Goal: Task Accomplishment & Management: Use online tool/utility

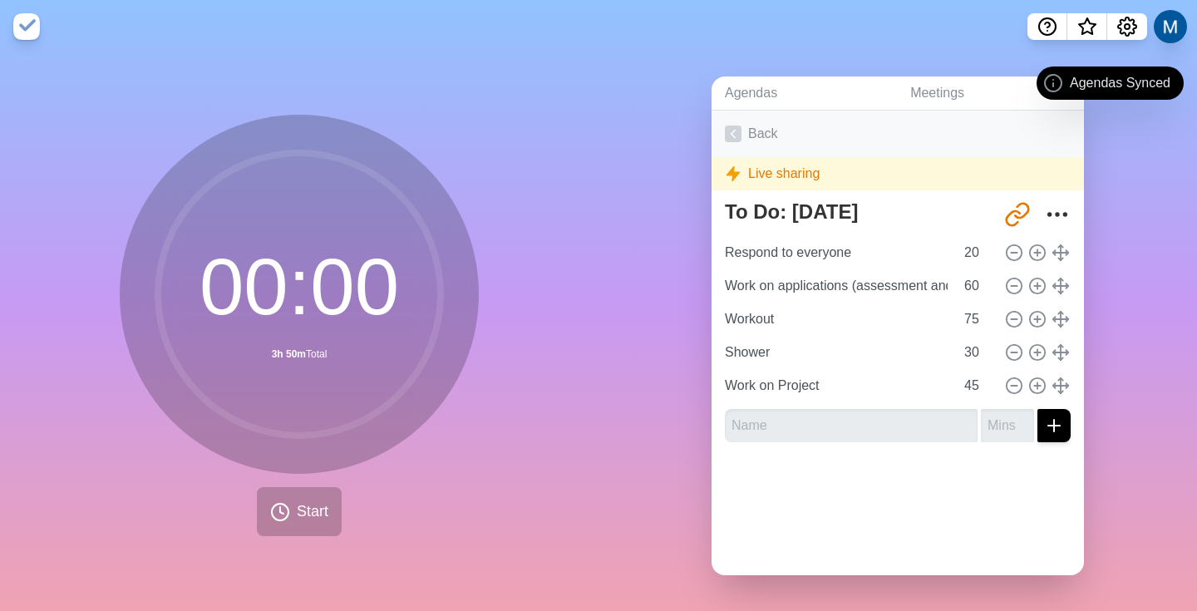
click at [770, 125] on link "Back" at bounding box center [897, 134] width 372 height 47
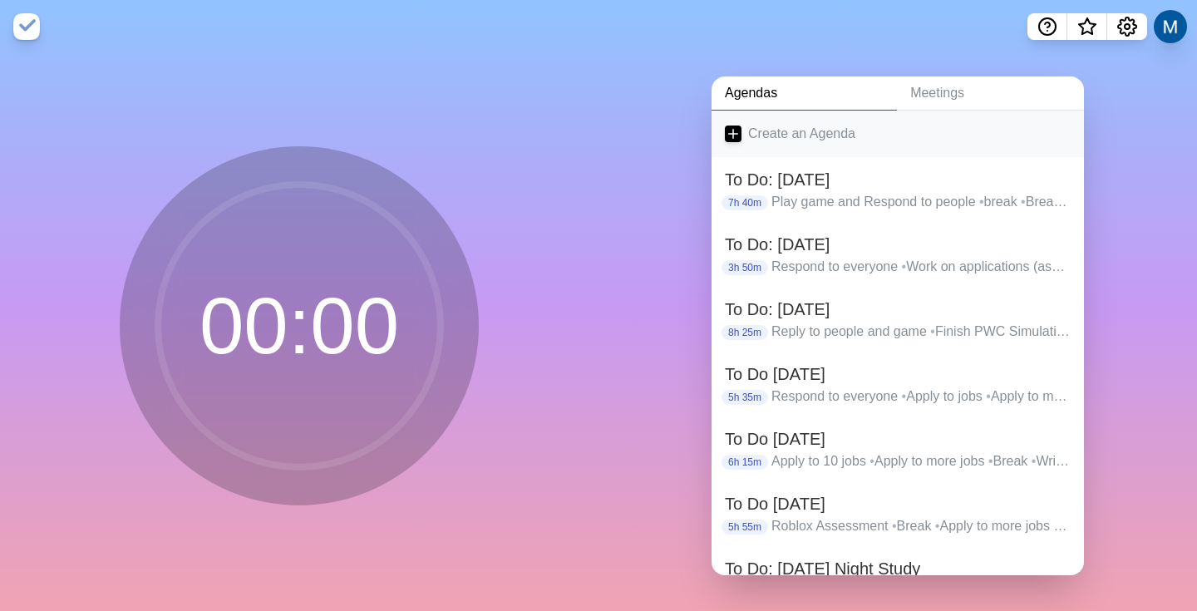
click at [779, 145] on link "Create an Agenda" at bounding box center [897, 134] width 372 height 47
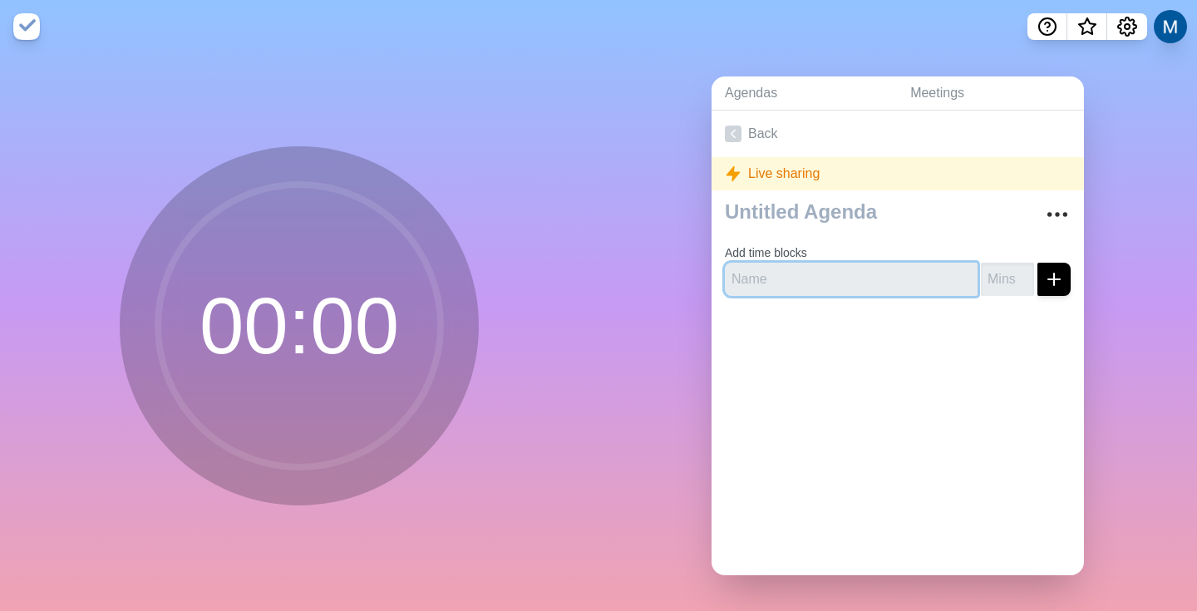
click at [783, 293] on input "text" at bounding box center [851, 279] width 253 height 33
click at [781, 172] on div "Live sharing" at bounding box center [897, 173] width 372 height 33
click at [758, 172] on div "Live sharing" at bounding box center [897, 173] width 372 height 33
click at [731, 172] on polygon at bounding box center [733, 173] width 12 height 14
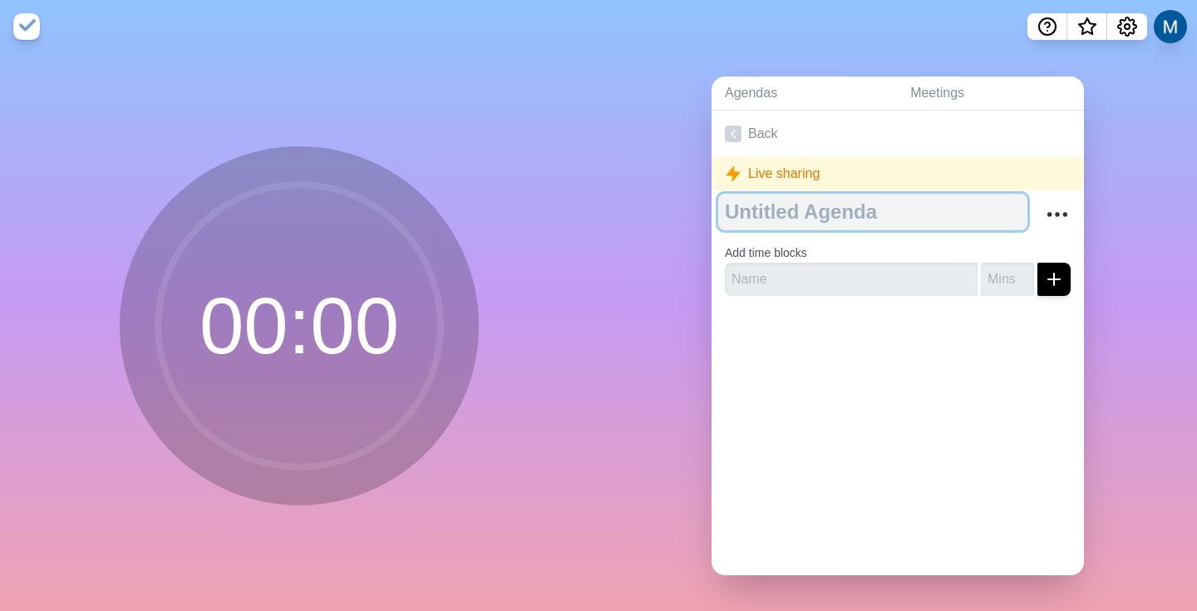
click at [769, 209] on textarea at bounding box center [872, 212] width 309 height 37
type textarea "[DATE]"
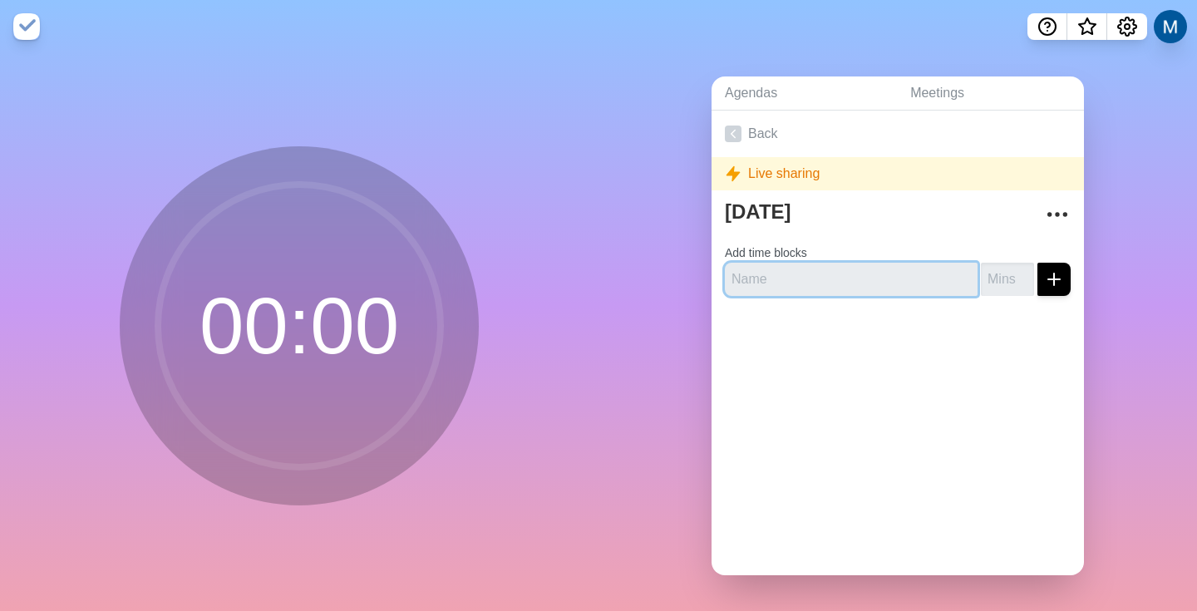
click at [797, 288] on input "text" at bounding box center [851, 279] width 253 height 33
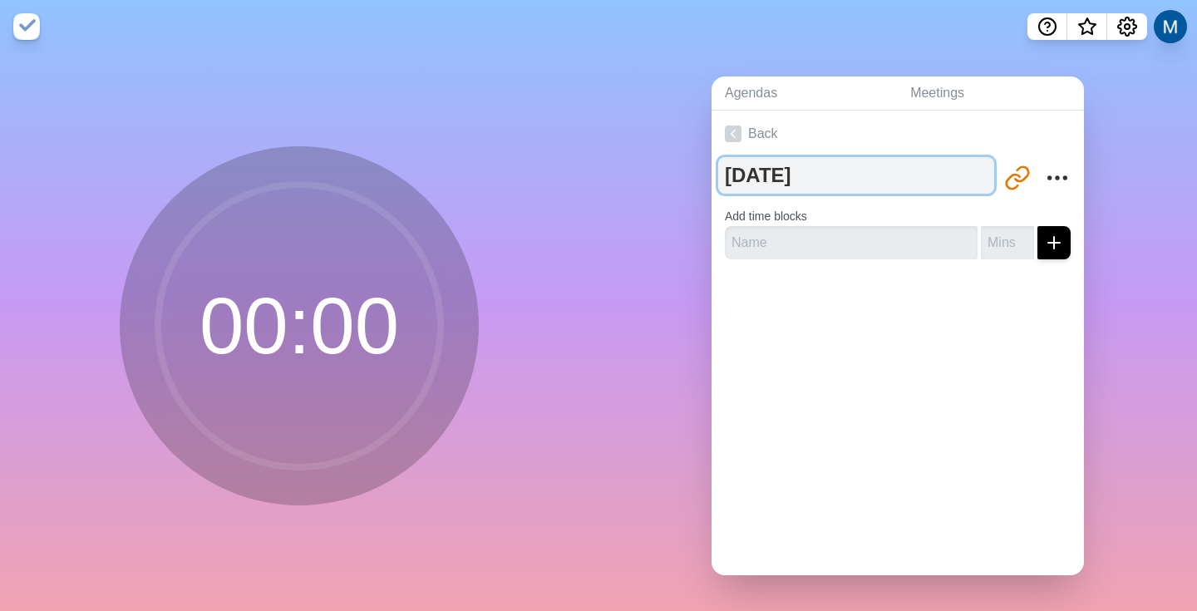
click at [832, 179] on textarea "[DATE]" at bounding box center [856, 175] width 276 height 37
click at [725, 175] on textarea "[DATE]" at bounding box center [856, 175] width 276 height 37
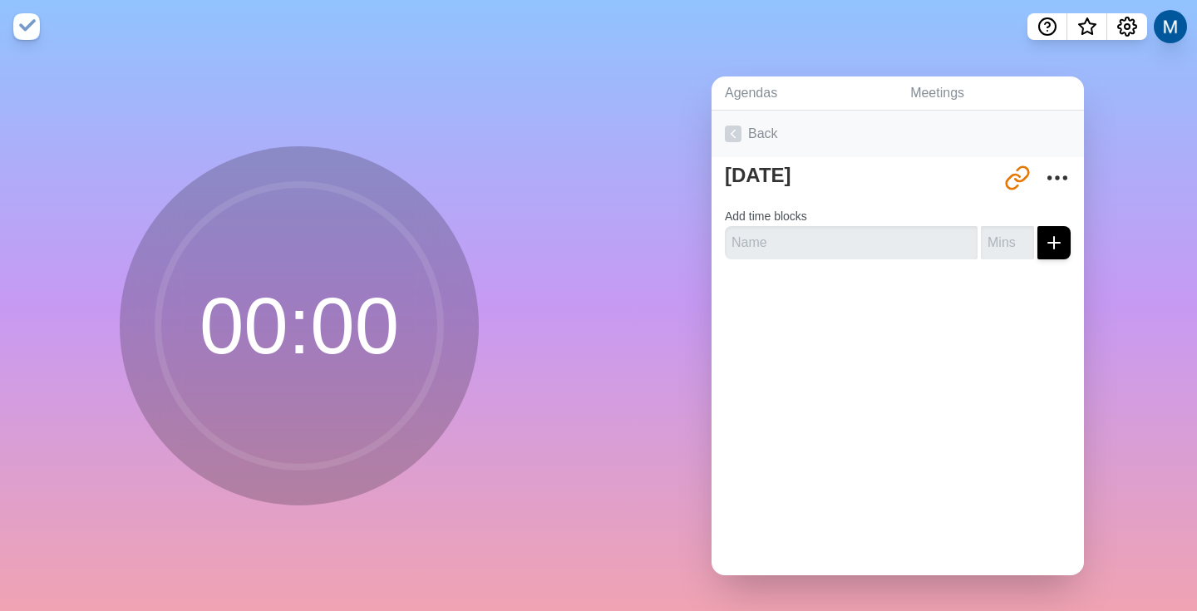
click at [725, 134] on icon at bounding box center [733, 133] width 17 height 17
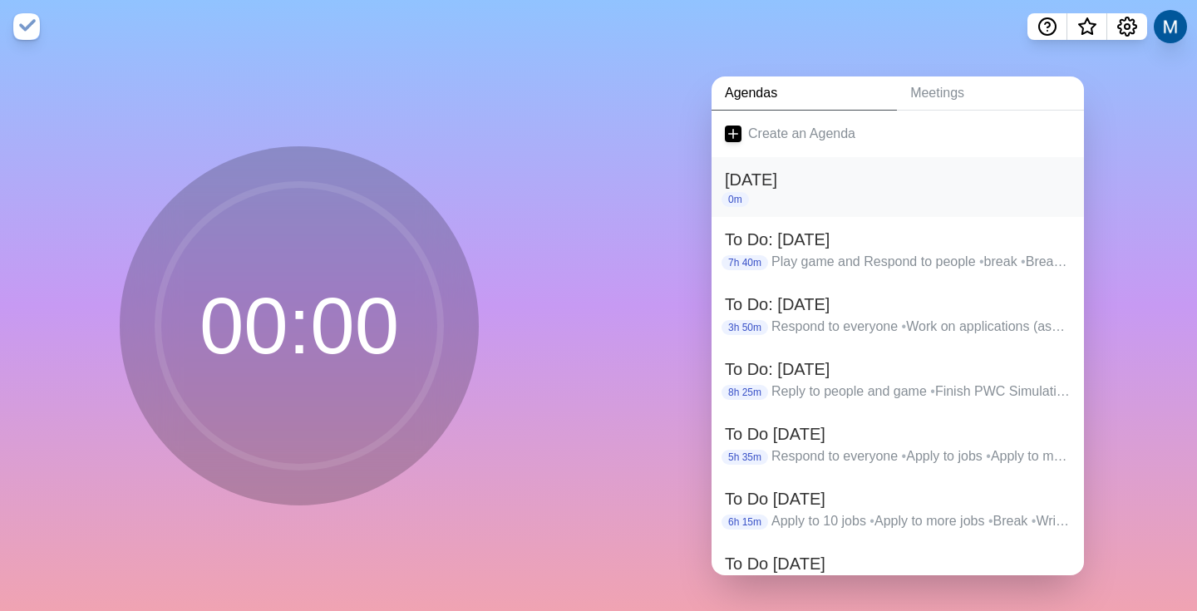
click at [754, 177] on h2 "[DATE]" at bounding box center [898, 179] width 346 height 25
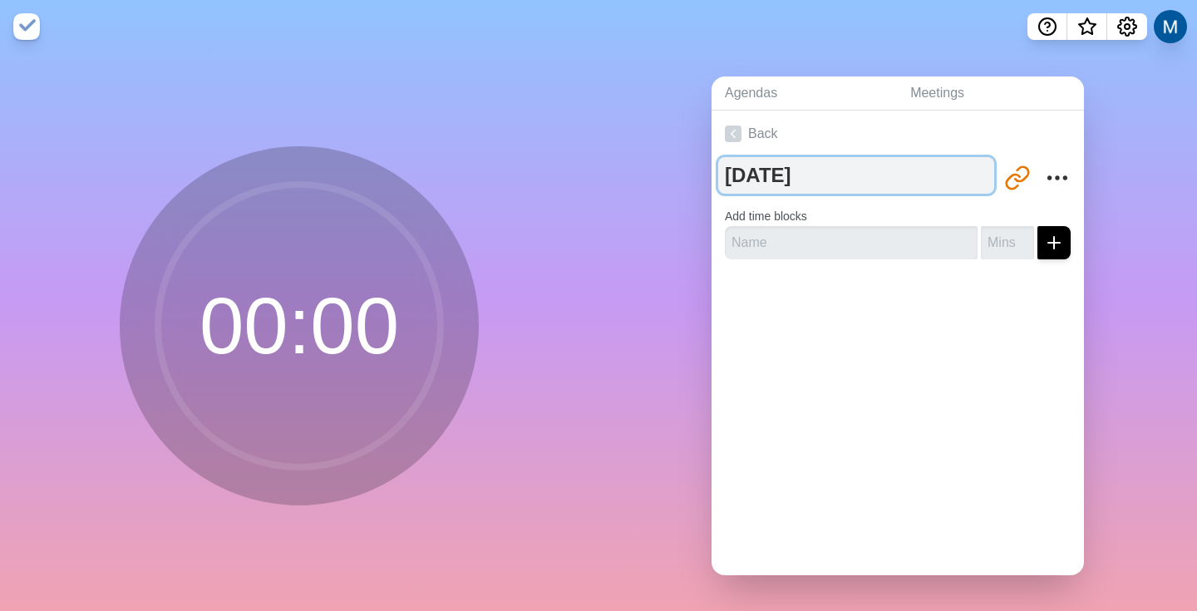
click at [723, 176] on textarea "[DATE]" at bounding box center [856, 175] width 276 height 37
type textarea "To Do: [DATE]"
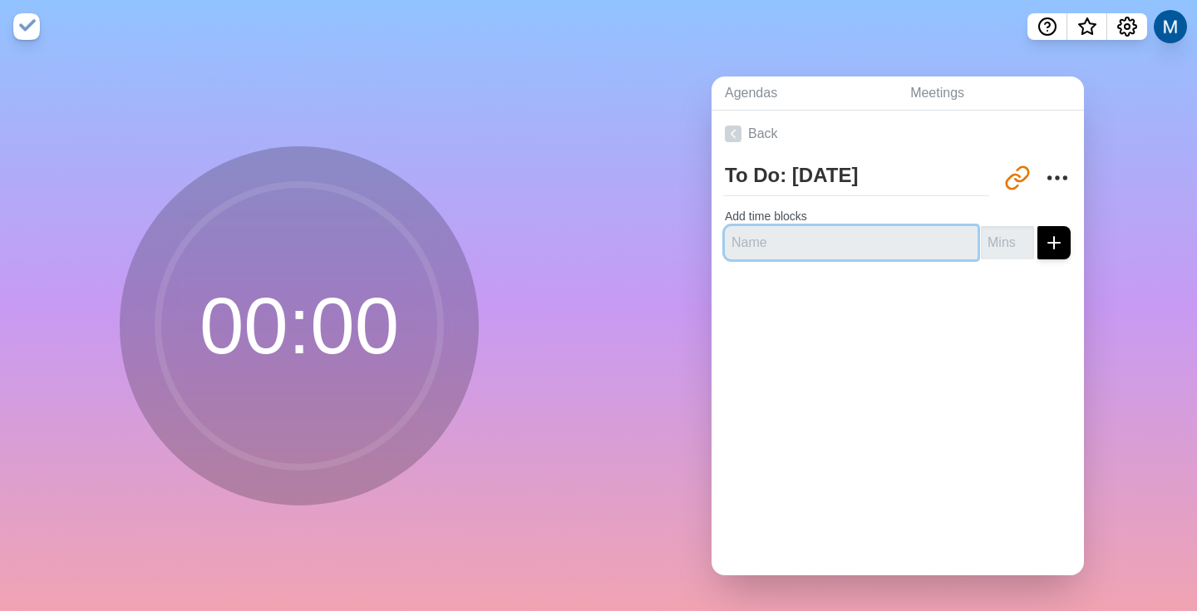
click at [740, 242] on input "text" at bounding box center [851, 242] width 253 height 33
type input "Apply to jobs"
click at [1000, 230] on input "number" at bounding box center [1007, 242] width 53 height 33
type input "45"
click at [1037, 226] on button "submit" at bounding box center [1053, 242] width 33 height 33
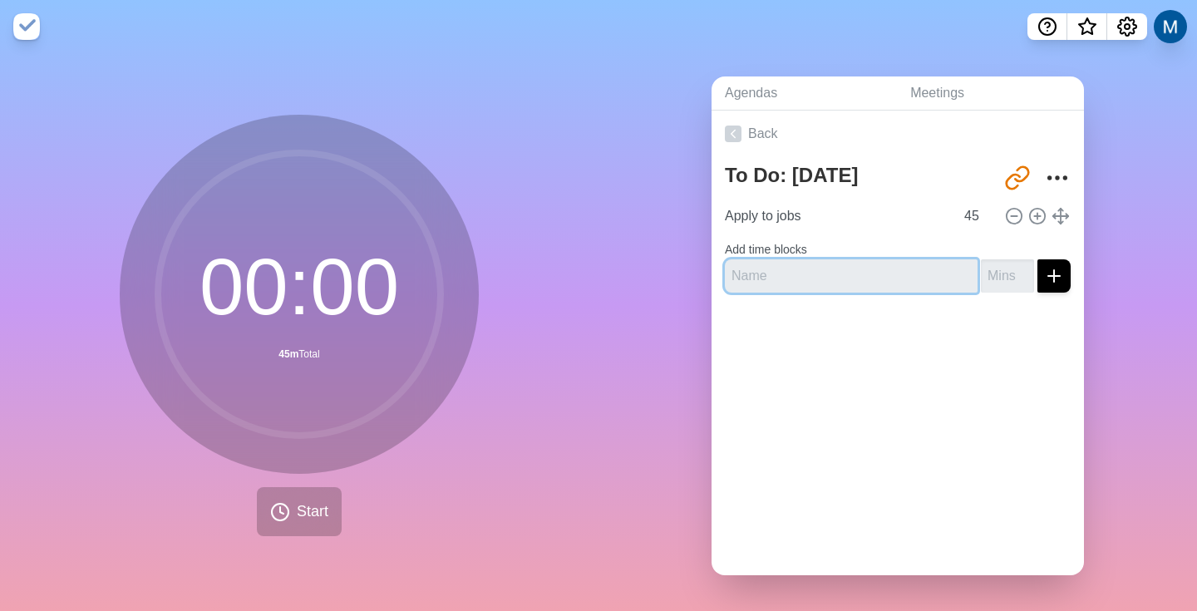
click at [897, 268] on input "text" at bounding box center [851, 275] width 253 height 33
click at [1037, 259] on button "submit" at bounding box center [1053, 275] width 33 height 33
click at [793, 279] on input "Work on Sql Project/troubleshoot" at bounding box center [851, 275] width 253 height 33
type input "Work on SQL Project/troubleshoot"
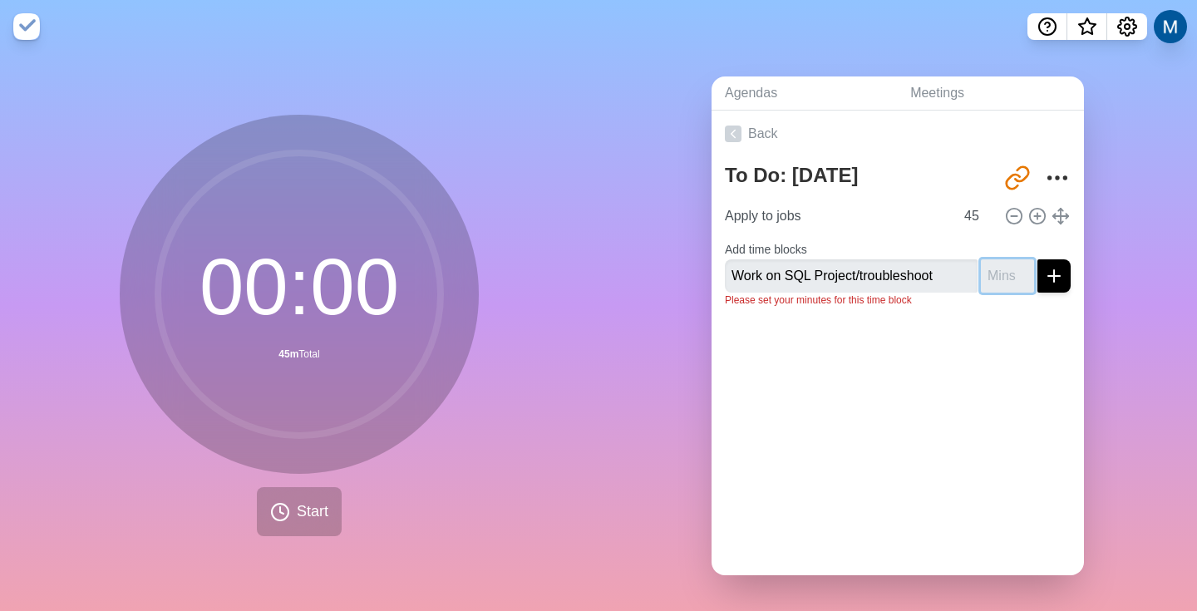
click at [1001, 265] on input "number" at bounding box center [1007, 275] width 53 height 33
type input "60"
click at [1037, 259] on button "submit" at bounding box center [1053, 275] width 33 height 33
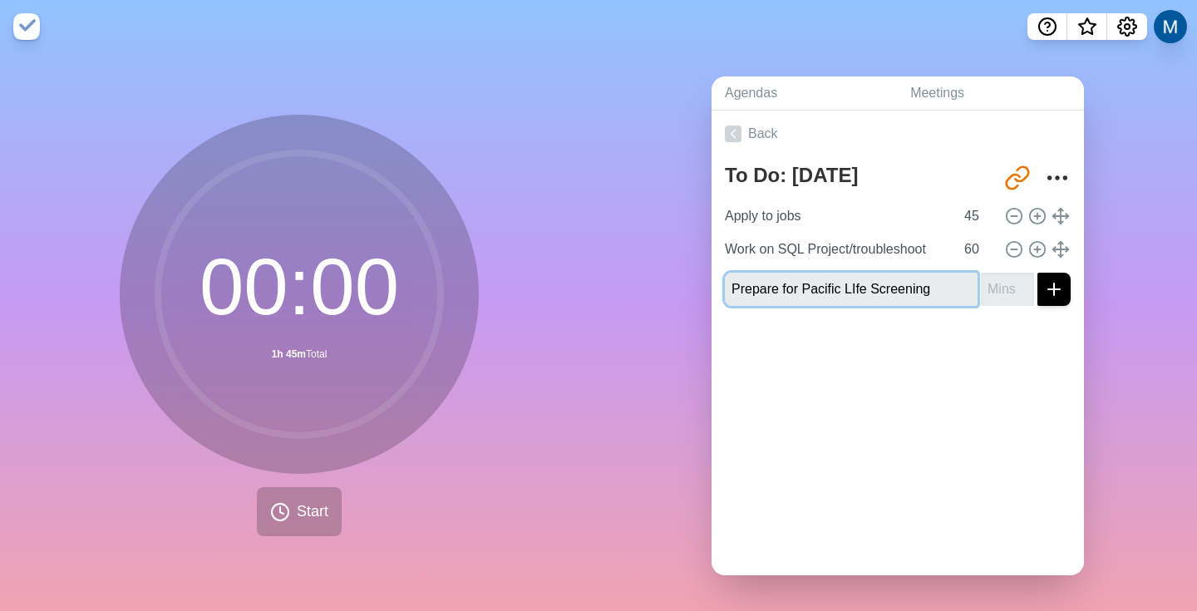
click at [858, 288] on input "Prepare for Pacific LIfe Screening" at bounding box center [851, 289] width 253 height 33
type input "Prepare for Pacific Life Screening"
click at [995, 288] on input "number" at bounding box center [1007, 289] width 53 height 33
type input "35"
click at [1037, 273] on button "submit" at bounding box center [1053, 289] width 33 height 33
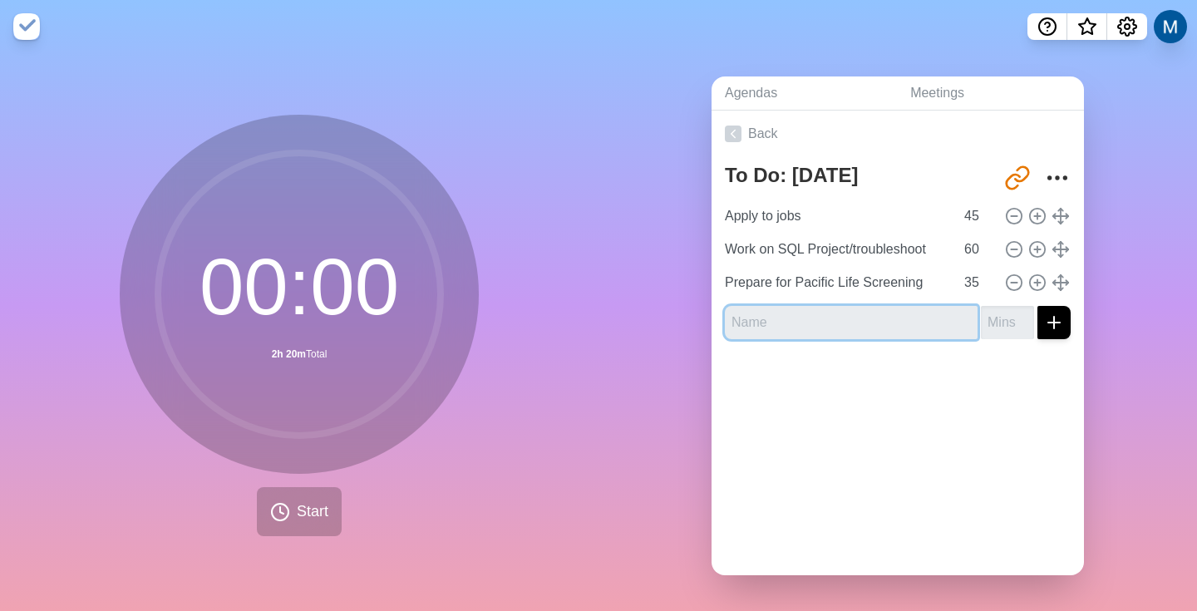
type input "W"
click at [316, 503] on span "Start" at bounding box center [313, 511] width 32 height 22
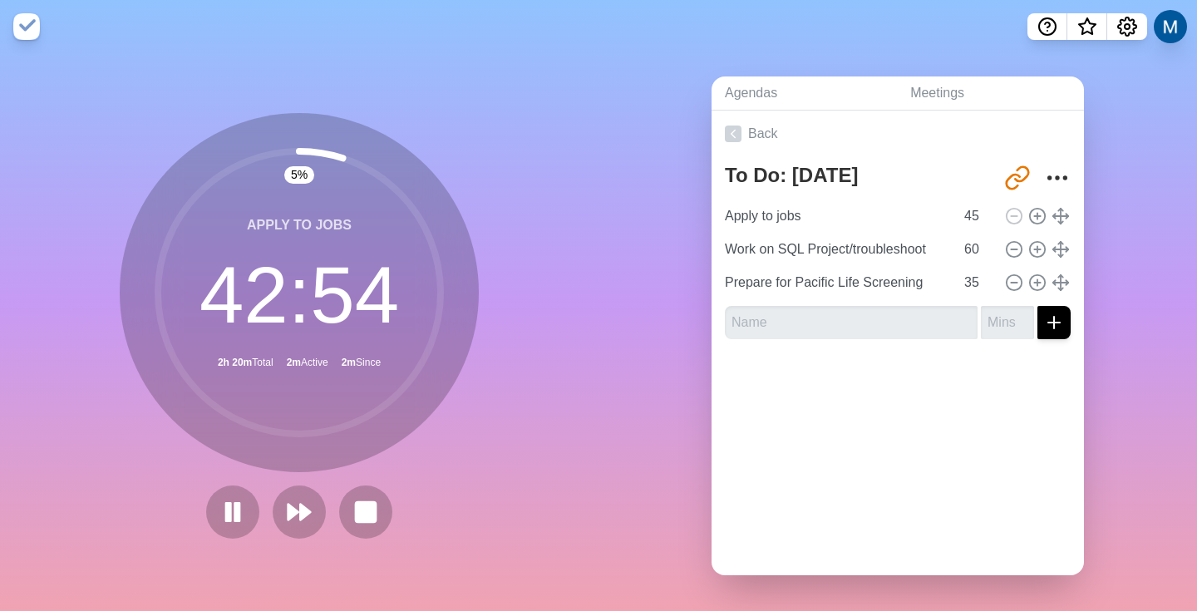
click at [687, 268] on div "Agendas Meetings Back To Do: [DATE] [URL][DOMAIN_NAME] Apply to jobs 45 Work on…" at bounding box center [897, 332] width 598 height 558
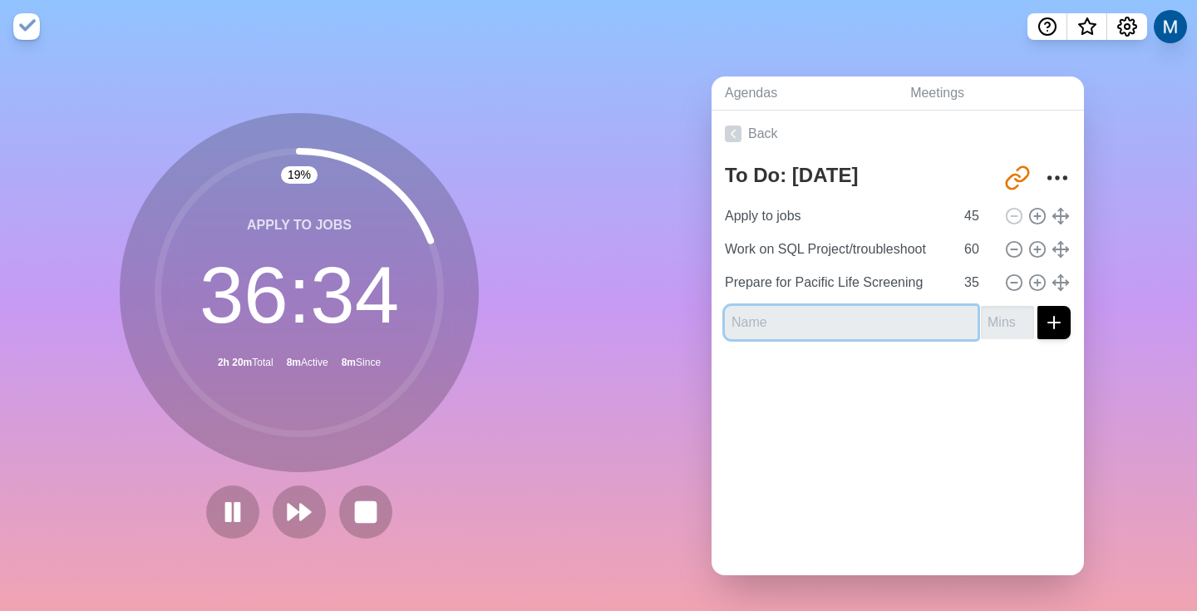
click at [789, 332] on input "text" at bounding box center [851, 322] width 253 height 33
type input "Revise Resume"
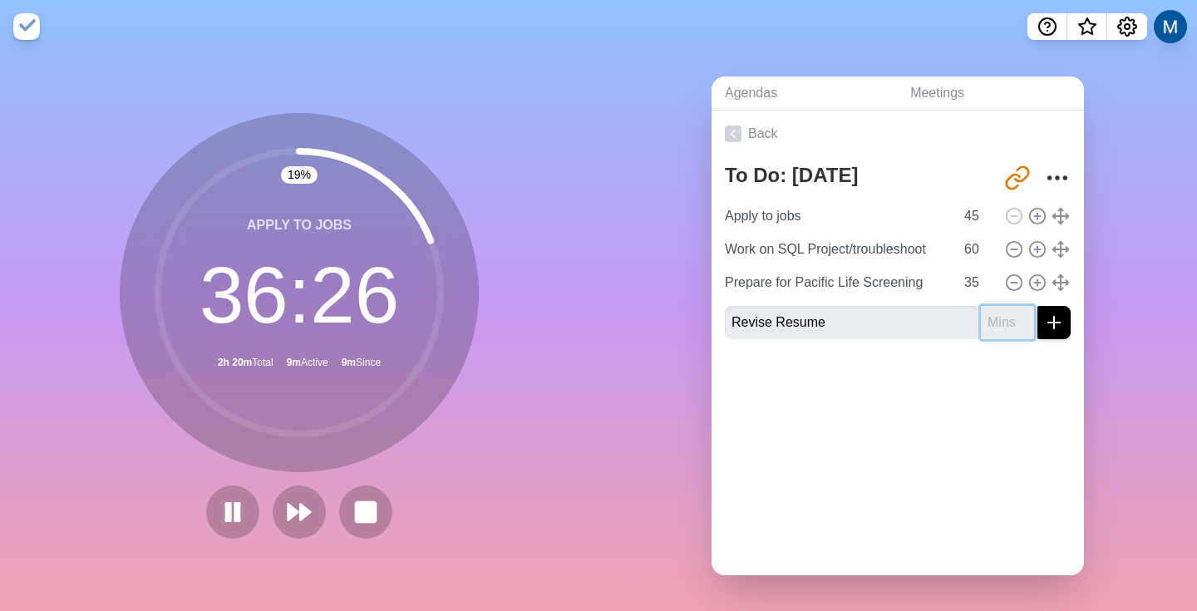
click at [997, 322] on input "number" at bounding box center [1007, 322] width 53 height 33
type input "45"
click at [1059, 314] on icon "submit" at bounding box center [1054, 322] width 20 height 20
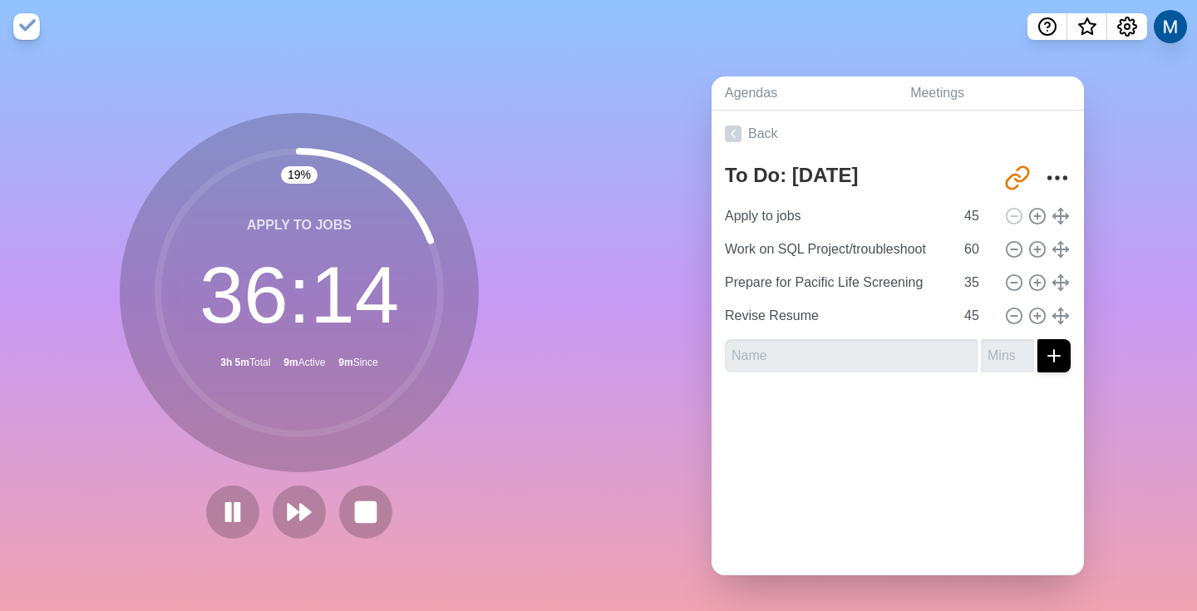
click at [1082, 258] on div "To Do: [DATE] [URL][DOMAIN_NAME] Apply to jobs 45 Work on SQL Project/troublesh…" at bounding box center [897, 271] width 372 height 229
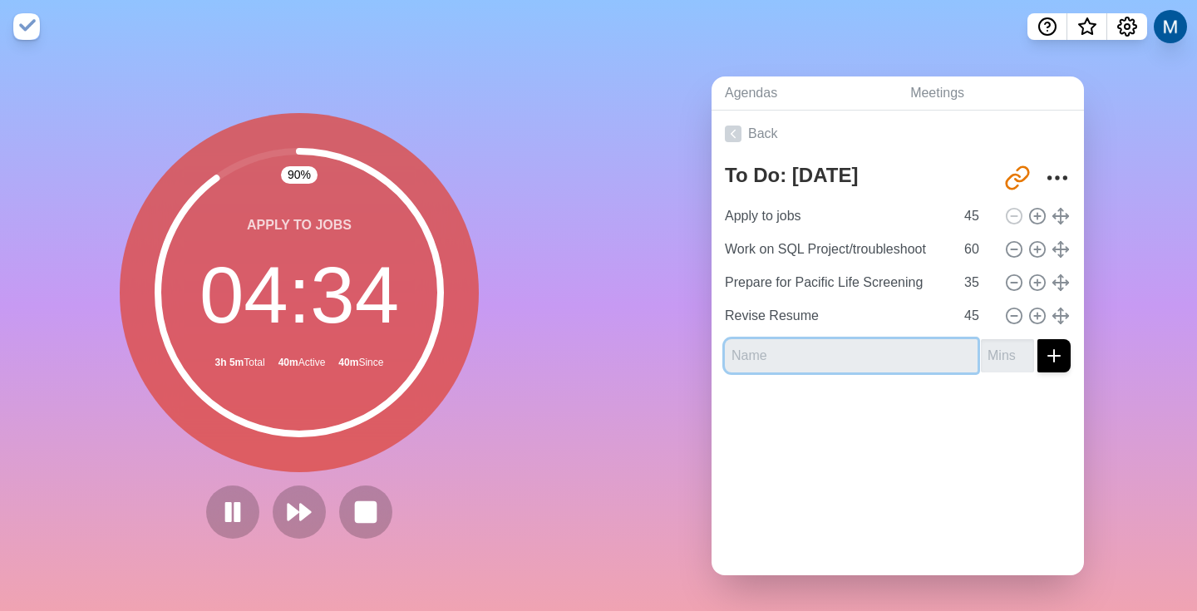
click at [809, 353] on input "text" at bounding box center [851, 355] width 253 height 33
type input "Break"
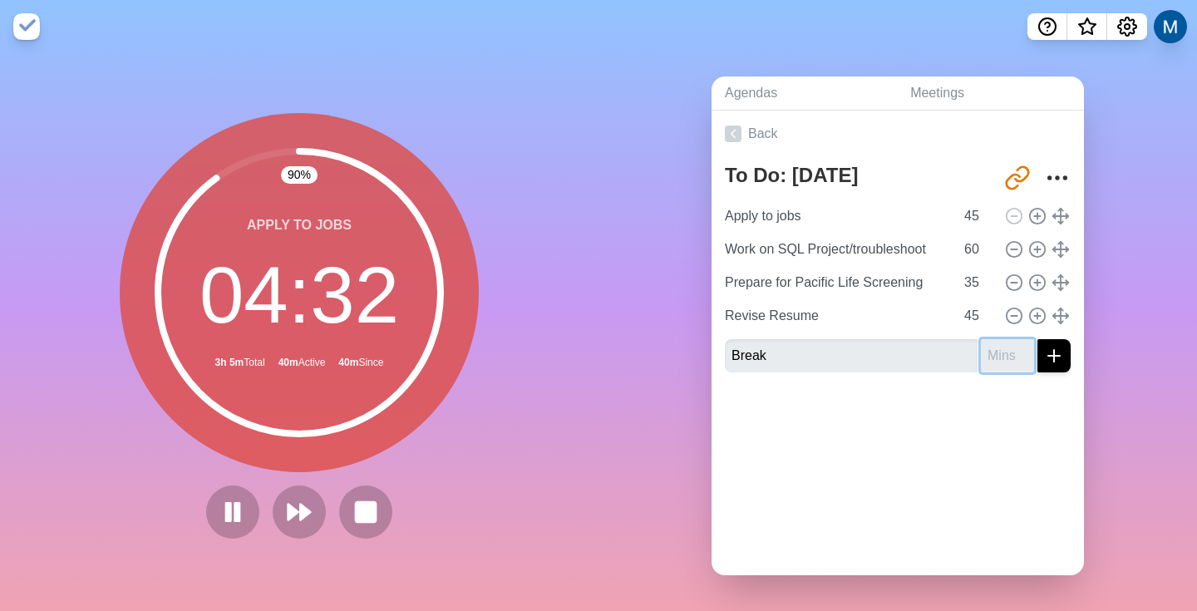
click at [1009, 355] on input "number" at bounding box center [1007, 355] width 53 height 33
type input "15"
click at [1037, 339] on button "submit" at bounding box center [1053, 355] width 33 height 33
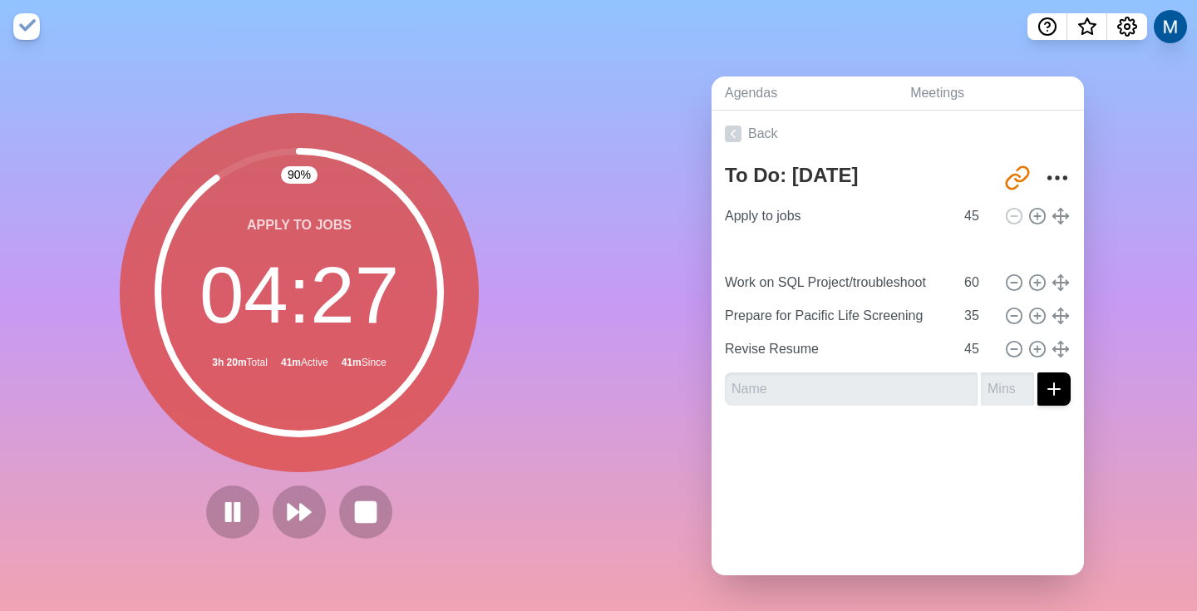
type input "Break"
type input "15"
type input "Work on SQL Project/troubleshoot"
type input "60"
type input "Prepare for Pacific Life Screening"
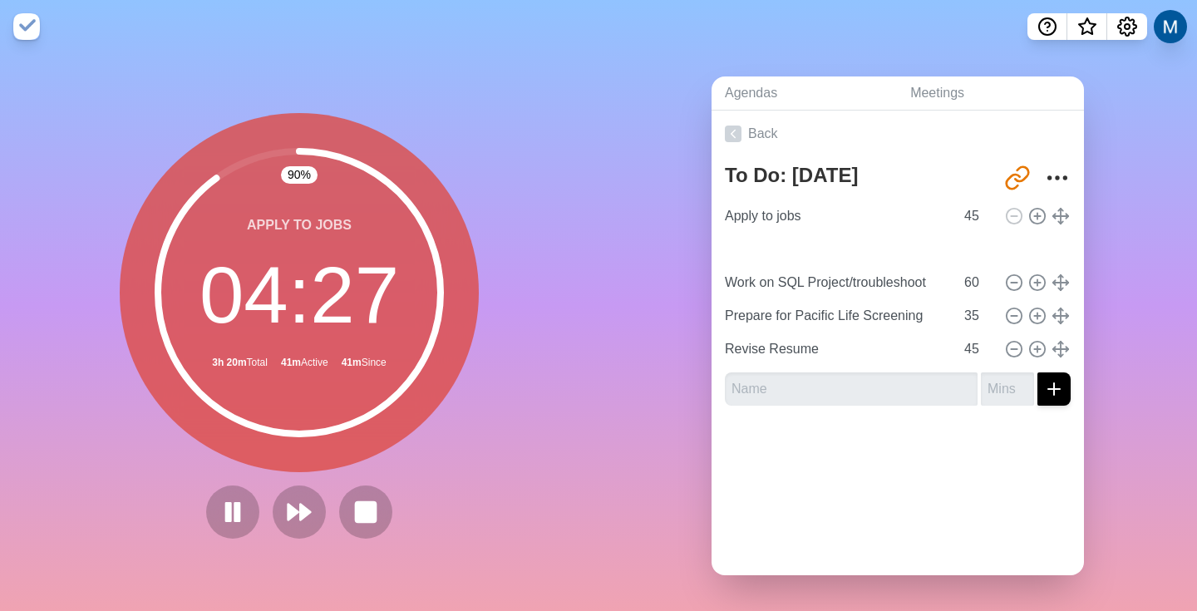
type input "35"
type input "Revise Resume"
type input "45"
drag, startPoint x: 1063, startPoint y: 352, endPoint x: 1083, endPoint y: 3, distance: 349.6
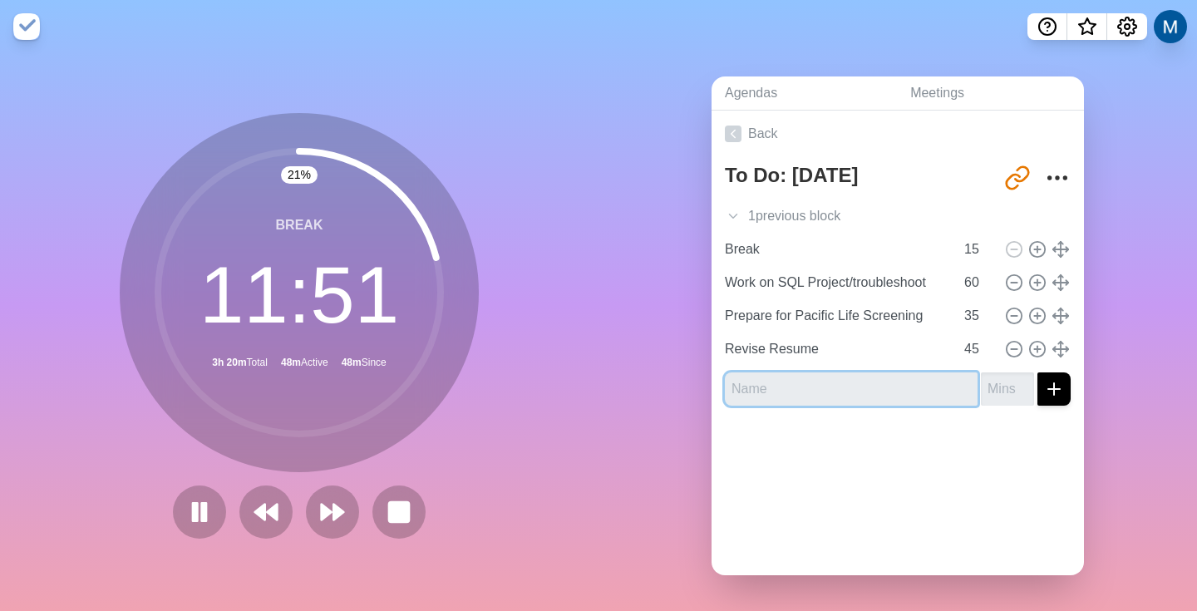
click at [869, 382] on input "text" at bounding box center [851, 388] width 253 height 33
click at [777, 391] on input "Apply ot more jobs" at bounding box center [851, 388] width 253 height 33
type input "Apply to more jobs"
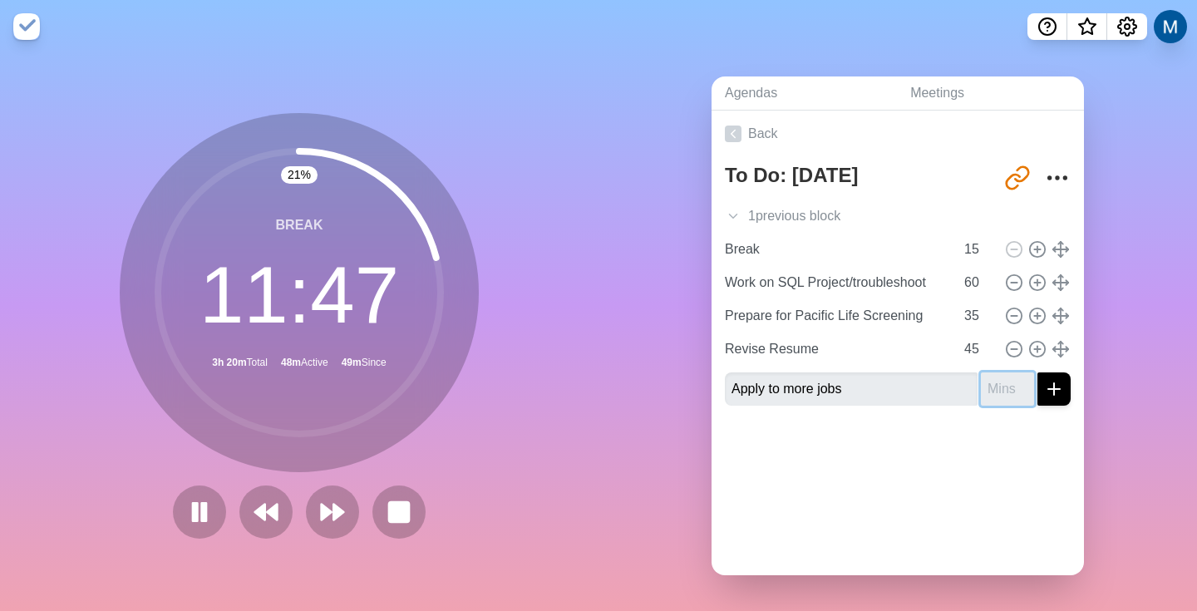
click at [1012, 397] on input "number" at bounding box center [1007, 388] width 53 height 33
type input "30"
click at [1037, 372] on button "submit" at bounding box center [1053, 388] width 33 height 33
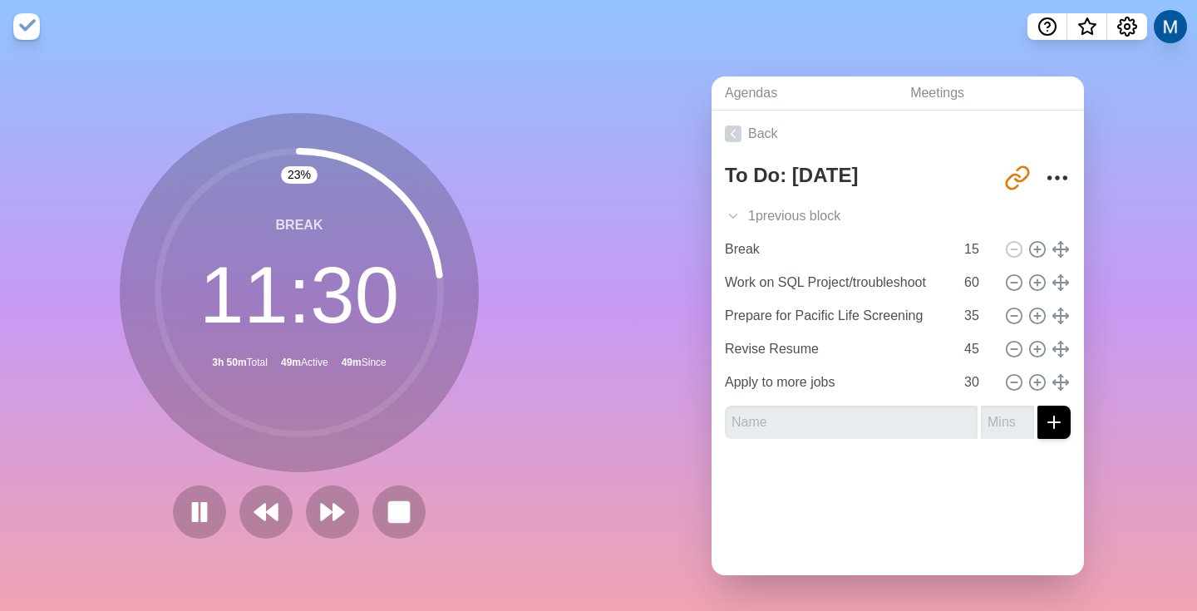
click at [524, 90] on div "23 % Break 11 : 30 3h 50m Total 49m Active 49m Since" at bounding box center [299, 332] width 598 height 558
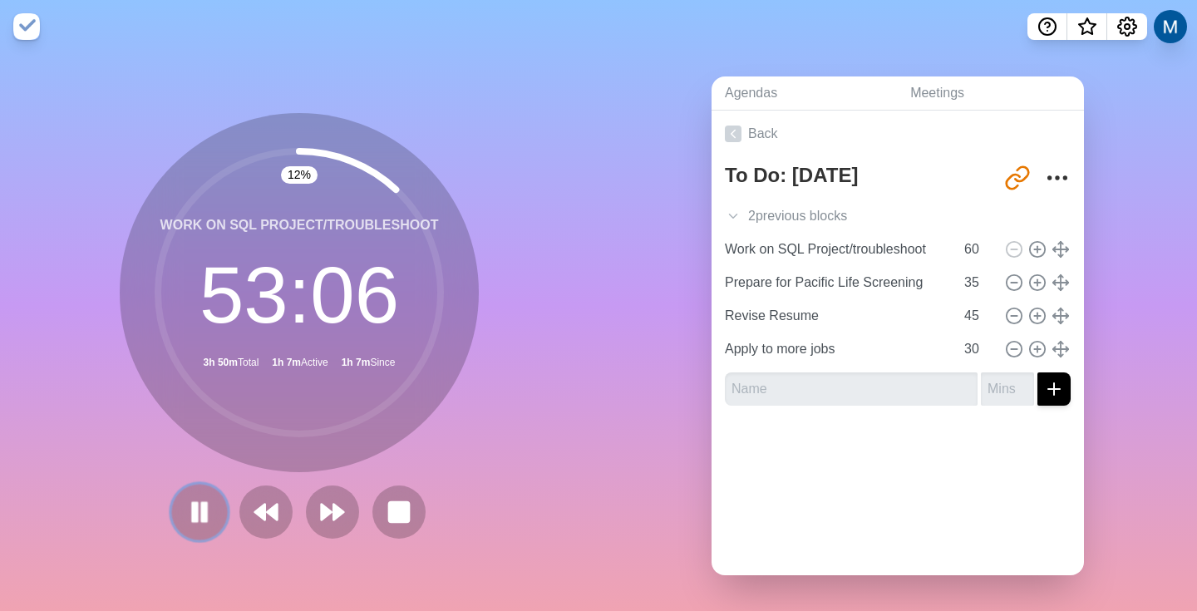
click at [193, 528] on button at bounding box center [199, 512] width 56 height 56
click at [194, 507] on polygon at bounding box center [199, 511] width 17 height 21
